Goal: Task Accomplishment & Management: Complete application form

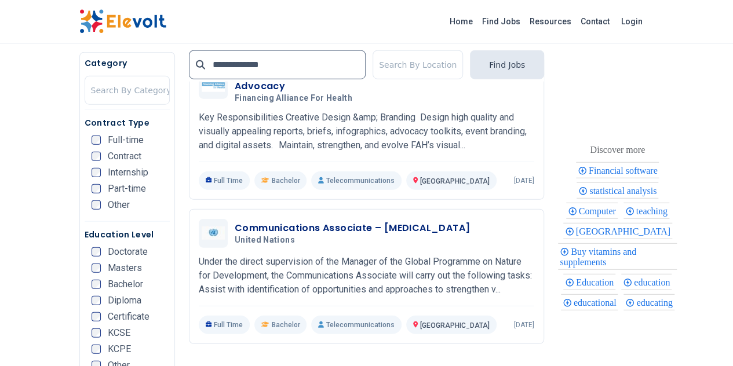
scroll to position [1422, 0]
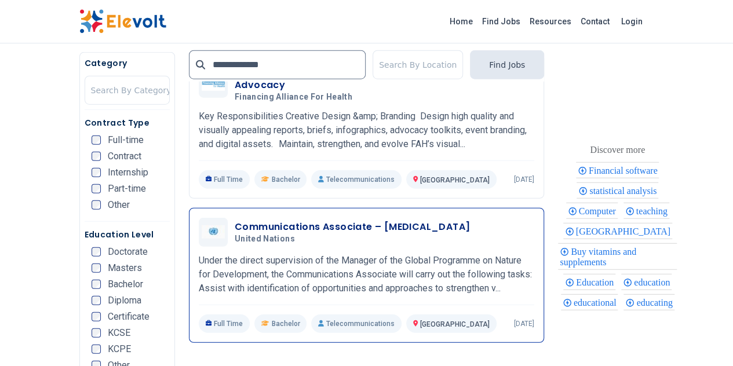
click at [243, 220] on h3 "Communications Associate – Retainer" at bounding box center [352, 227] width 235 height 14
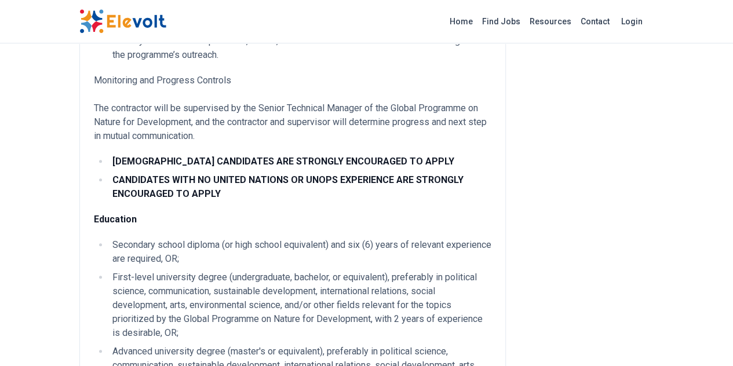
scroll to position [383, 0]
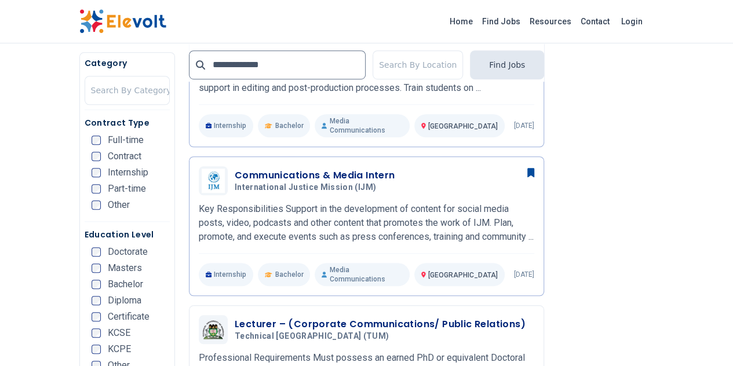
scroll to position [379, 0]
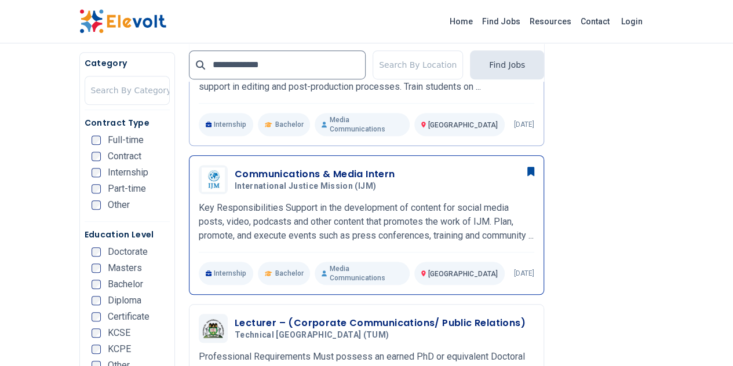
click at [316, 167] on h3 "Communications & Media Intern" at bounding box center [315, 174] width 160 height 14
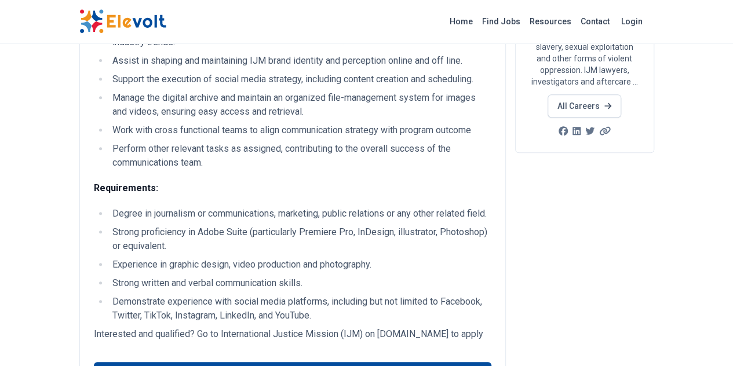
scroll to position [201, 0]
click at [429, 361] on link "Apply for this position" at bounding box center [292, 372] width 397 height 22
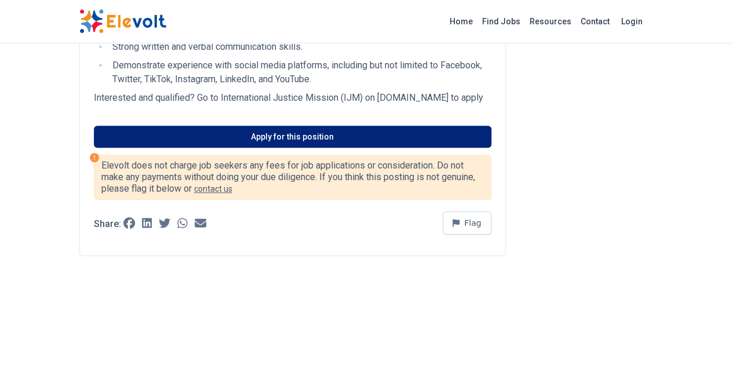
scroll to position [410, 0]
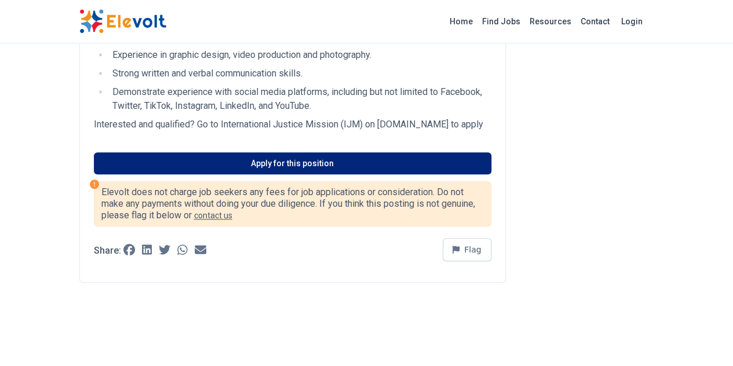
click at [370, 152] on link "Apply for this position" at bounding box center [292, 163] width 397 height 22
